Goal: Task Accomplishment & Management: Use online tool/utility

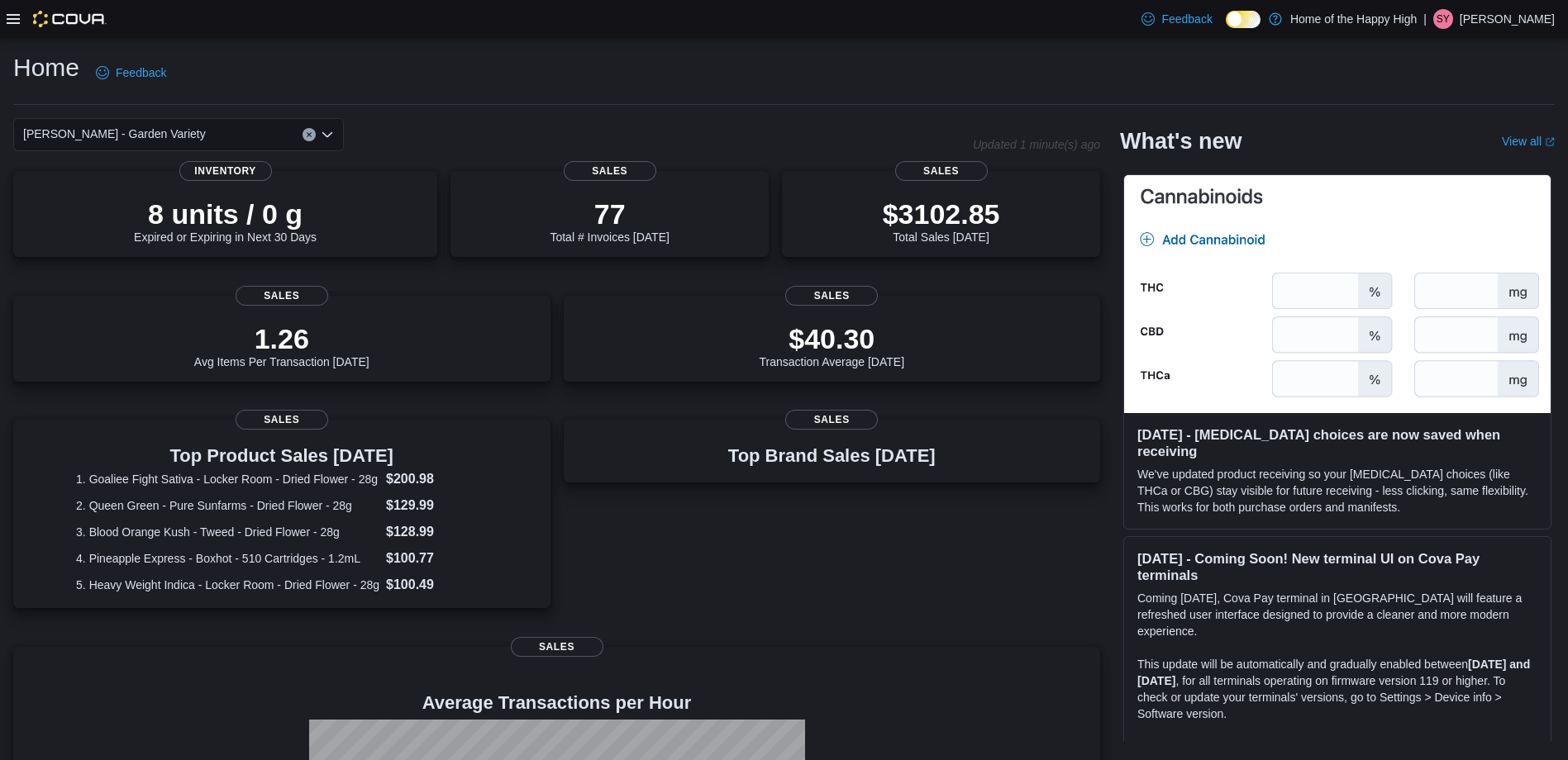
click at [17, 19] on icon at bounding box center [13, 19] width 13 height 10
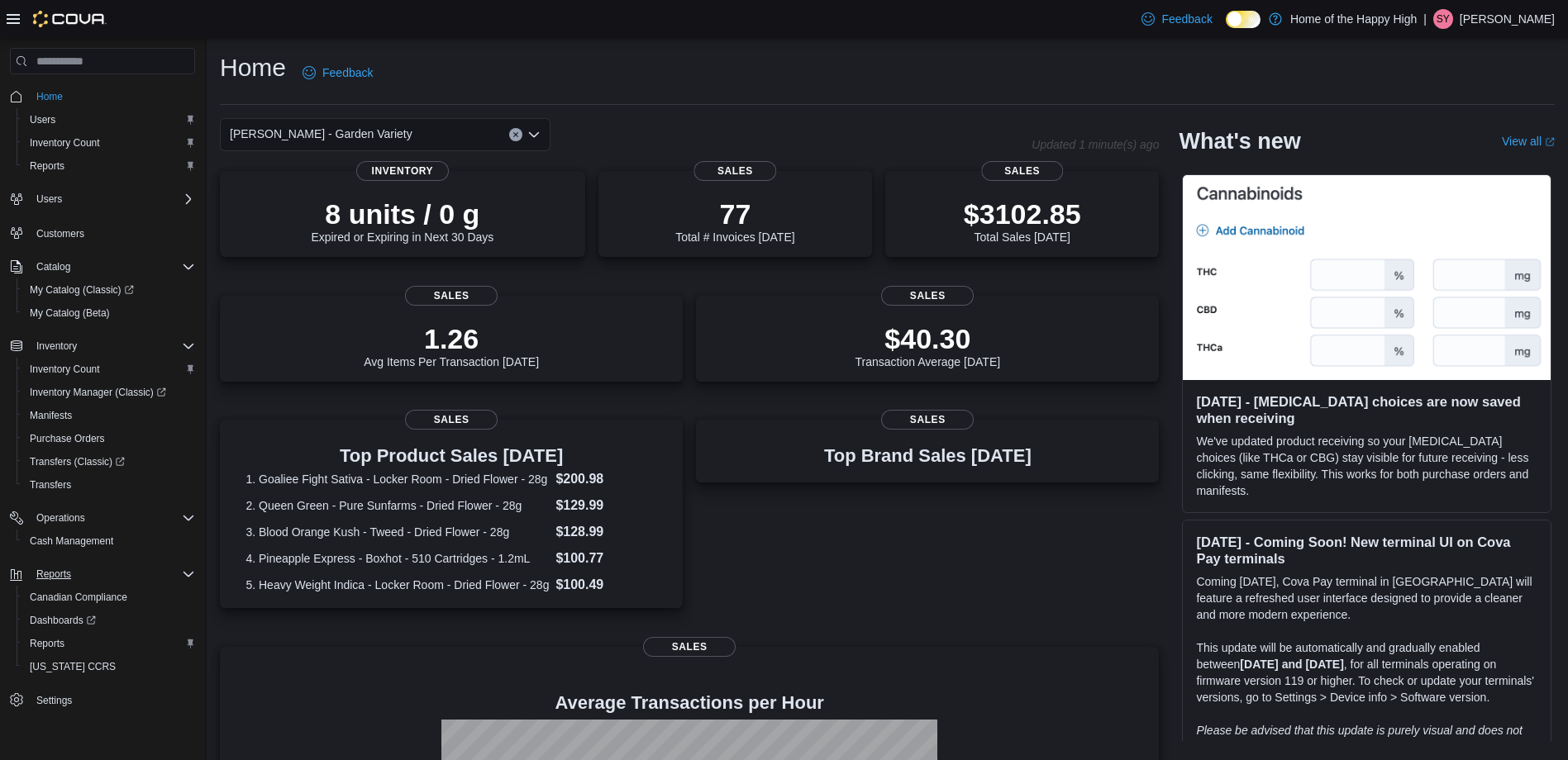
click at [93, 569] on div "Reports" at bounding box center [112, 575] width 165 height 20
click at [44, 572] on span "Reports" at bounding box center [53, 574] width 34 height 13
click at [70, 638] on link "Reports" at bounding box center [47, 644] width 48 height 20
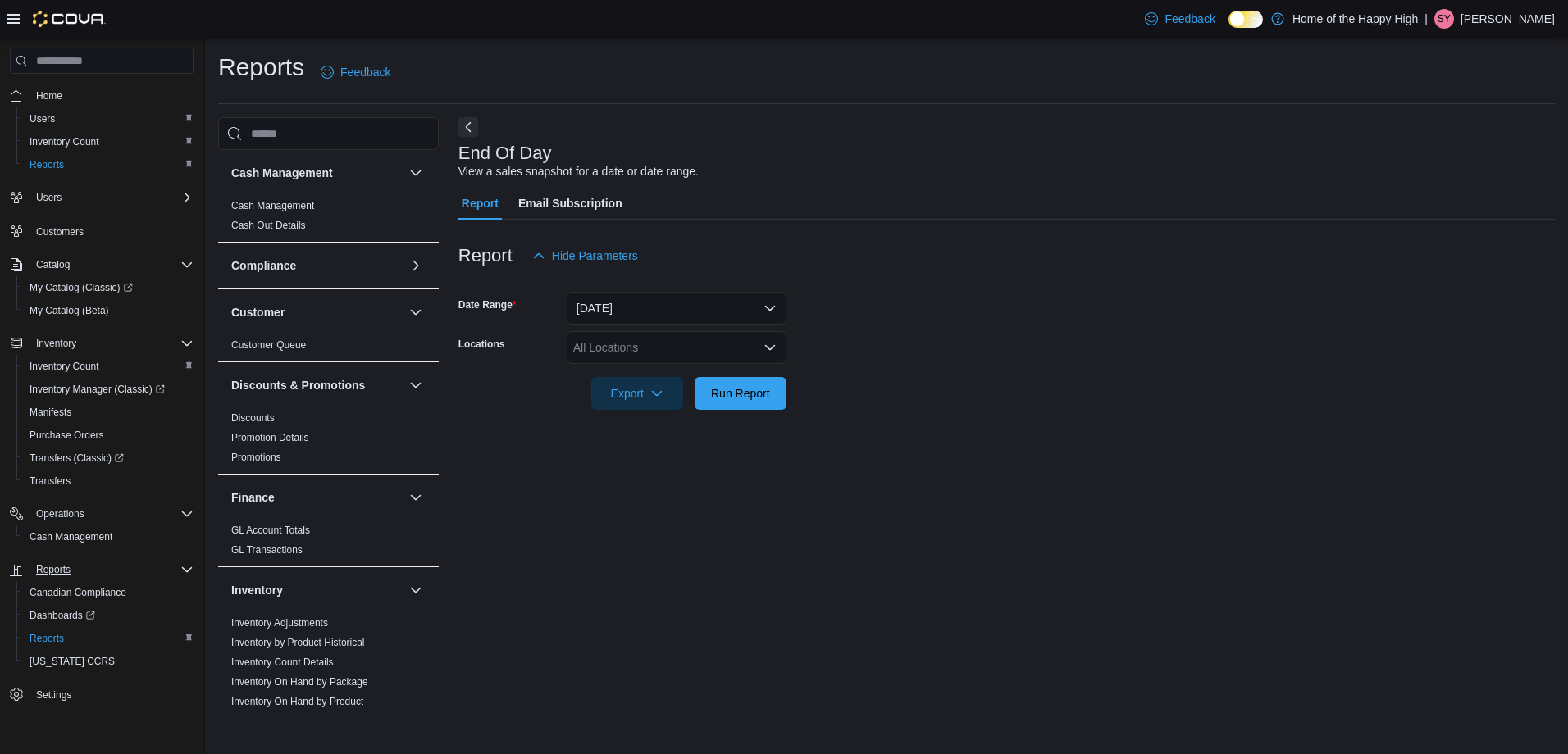
click at [745, 344] on div "All Locations" at bounding box center [676, 347] width 220 height 32
click at [712, 352] on div "All Locations" at bounding box center [676, 347] width 220 height 32
type input "***"
click at [727, 378] on span "[PERSON_NAME] - Garden Variety" at bounding box center [710, 376] width 181 height 17
click at [965, 310] on form "Date Range [DATE] Locations [PERSON_NAME] - Garden Variety Export Run Report" at bounding box center [1007, 341] width 1096 height 138
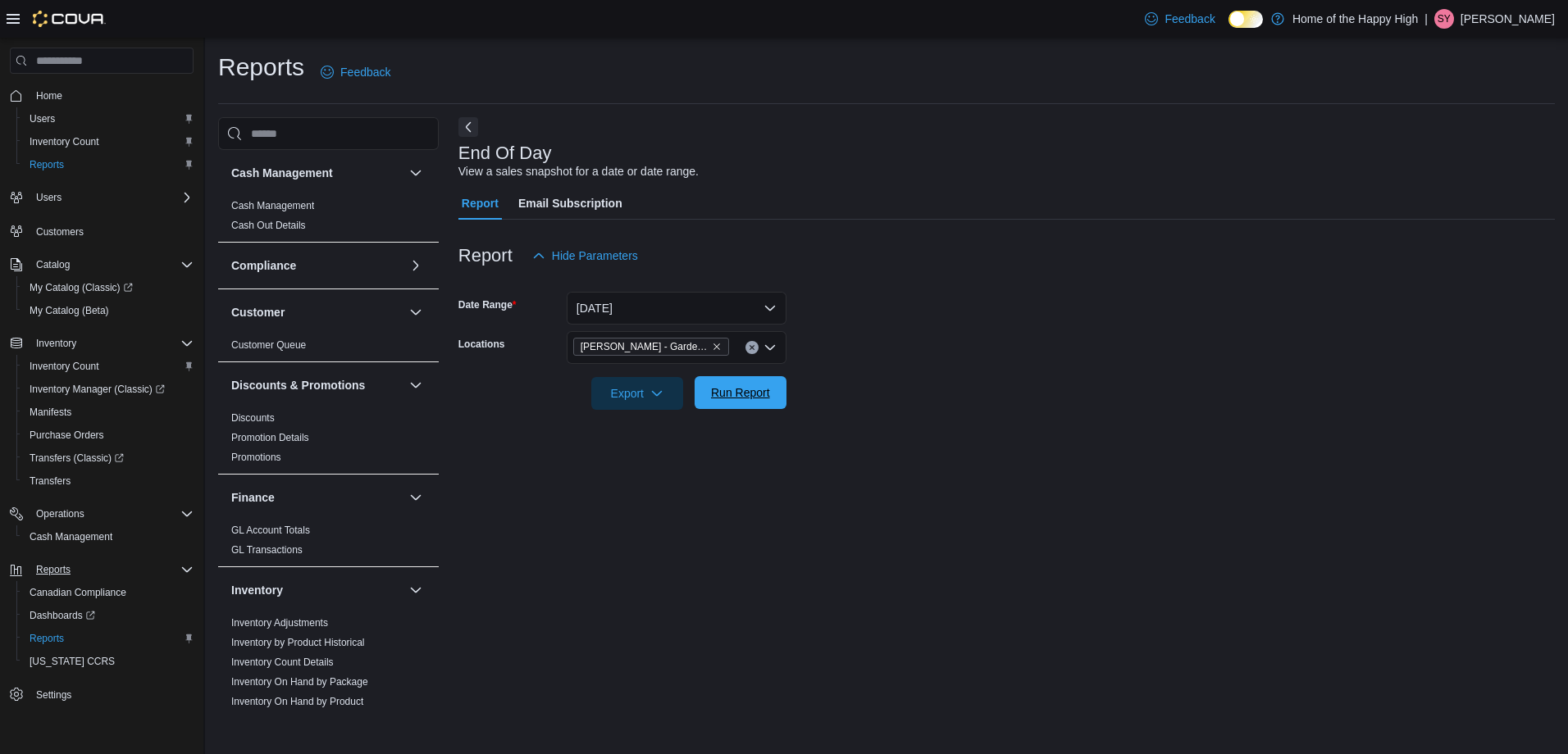
click at [716, 394] on span "Run Report" at bounding box center [740, 392] width 59 height 17
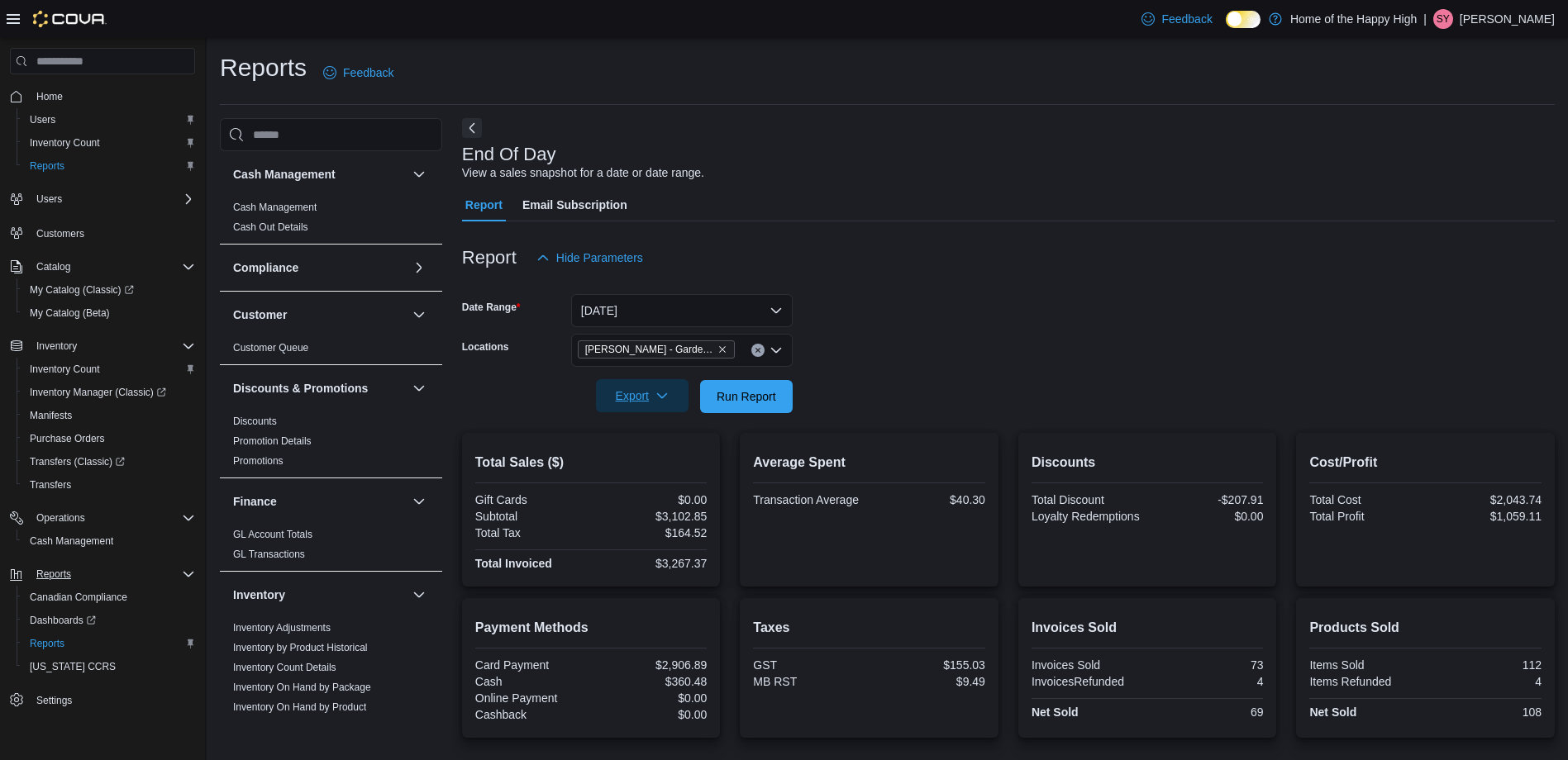
click at [655, 393] on span "Export" at bounding box center [642, 396] width 73 height 33
click at [624, 459] on span "Export to Pdf" at bounding box center [644, 463] width 75 height 13
